Goal: Check status: Check status

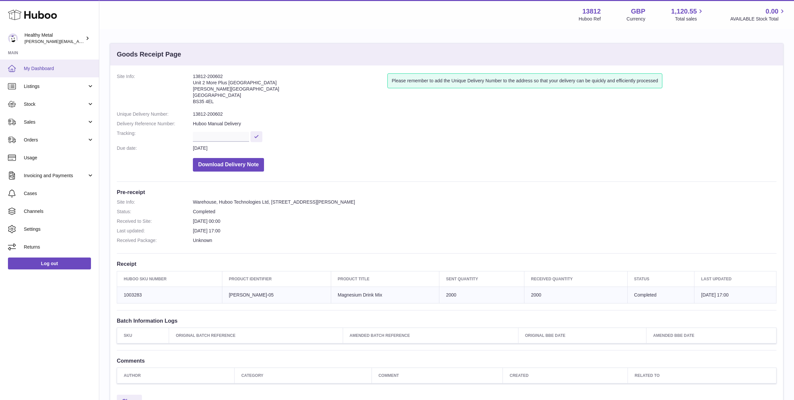
click at [57, 72] on link "My Dashboard" at bounding box center [49, 69] width 99 height 18
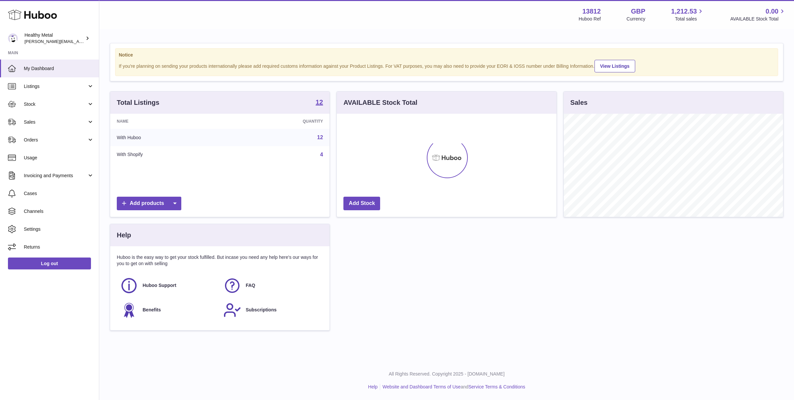
scroll to position [103, 219]
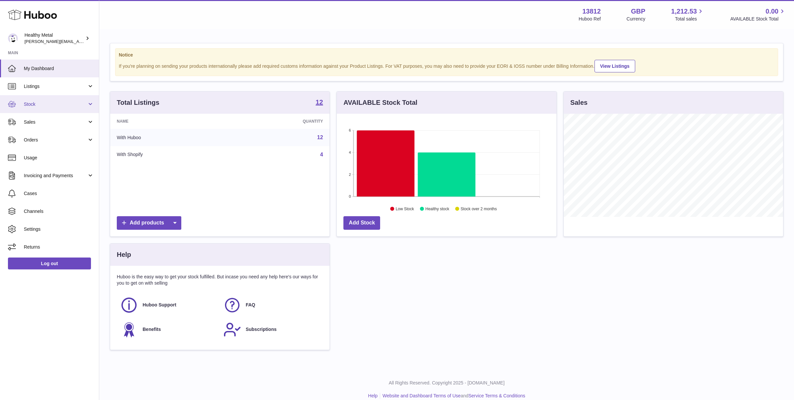
click at [71, 107] on link "Stock" at bounding box center [49, 104] width 99 height 18
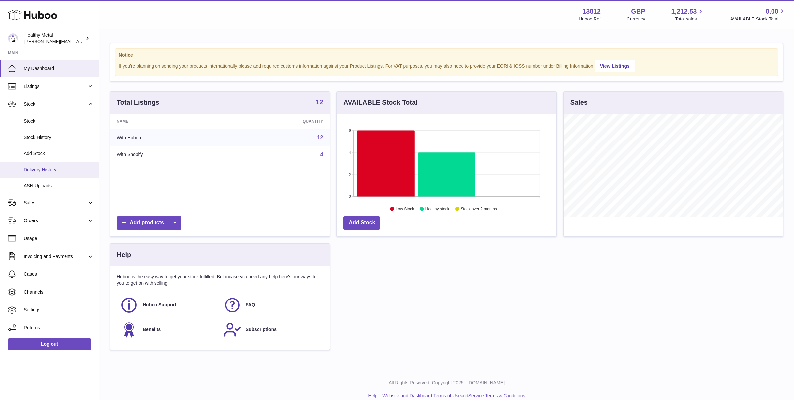
click at [34, 171] on span "Delivery History" at bounding box center [59, 170] width 70 height 6
